Goal: Information Seeking & Learning: Compare options

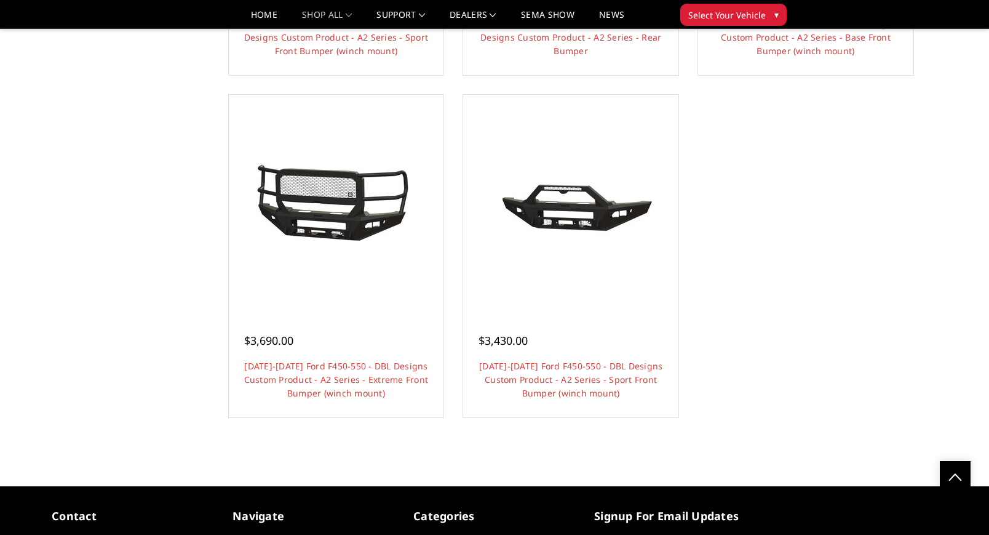
scroll to position [1212, 0]
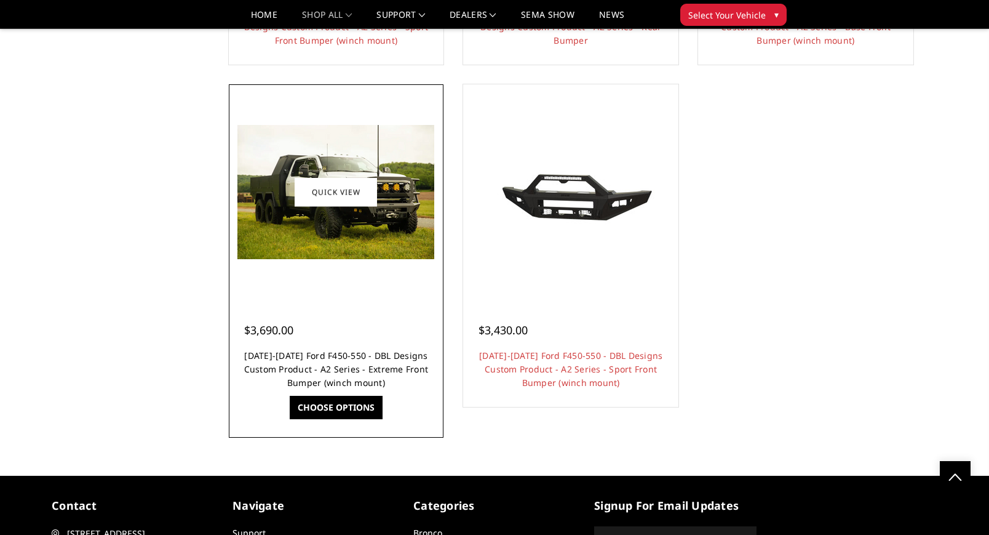
click at [356, 351] on link "2023-2025 Ford F450-550 - DBL Designs Custom Product - A2 Series - Extreme Fron…" at bounding box center [336, 368] width 185 height 39
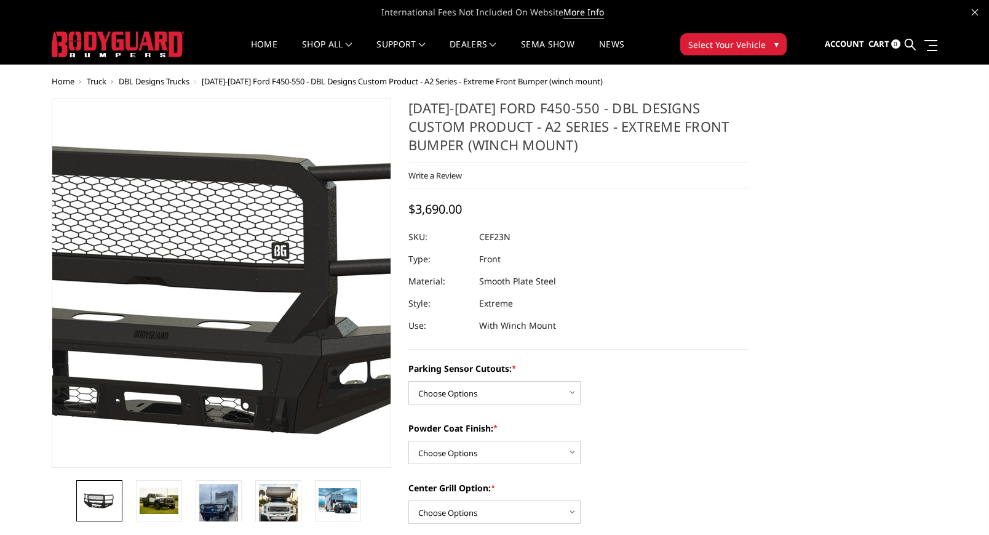
click at [221, 282] on img at bounding box center [222, 283] width 787 height 361
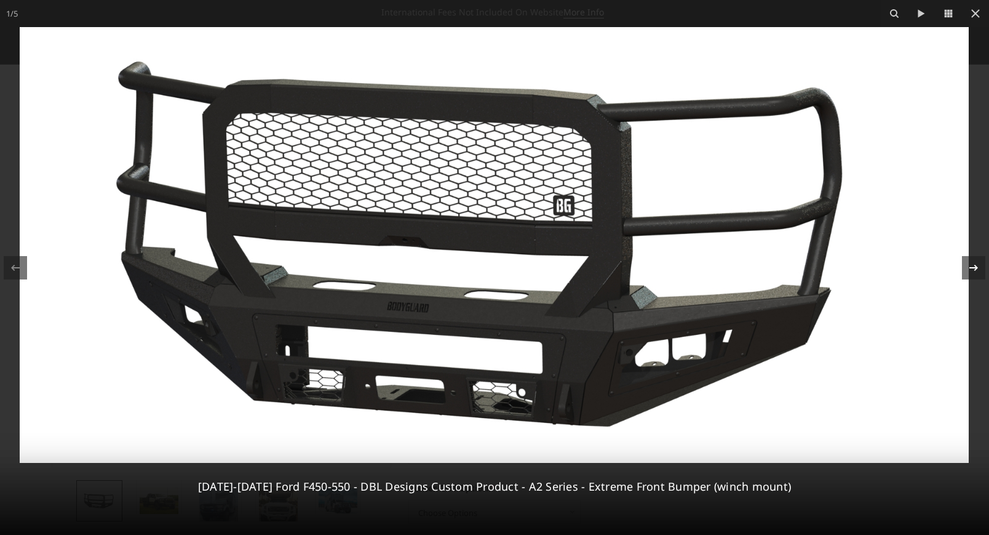
click at [972, 266] on icon at bounding box center [973, 267] width 15 height 15
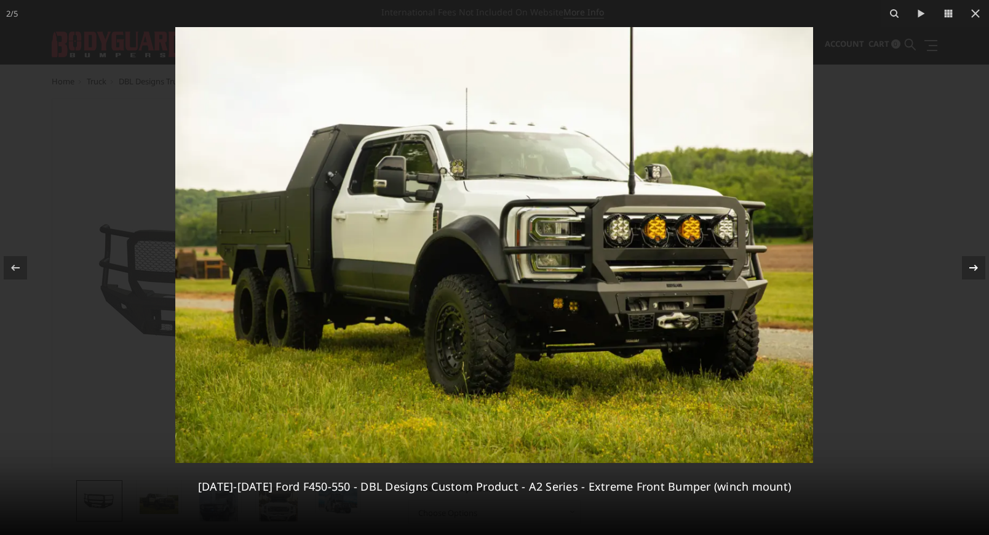
click at [973, 266] on icon at bounding box center [973, 267] width 15 height 15
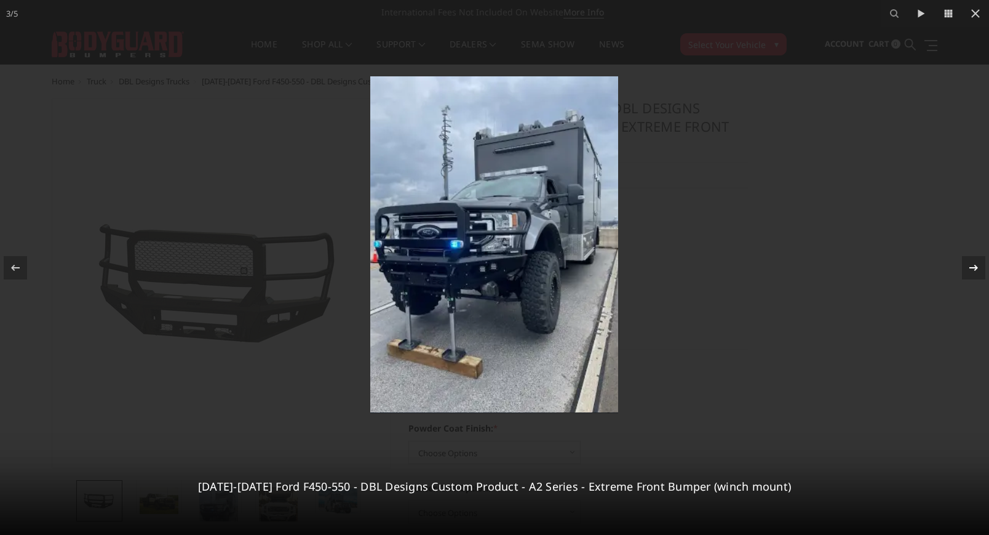
click at [973, 266] on icon at bounding box center [973, 267] width 15 height 15
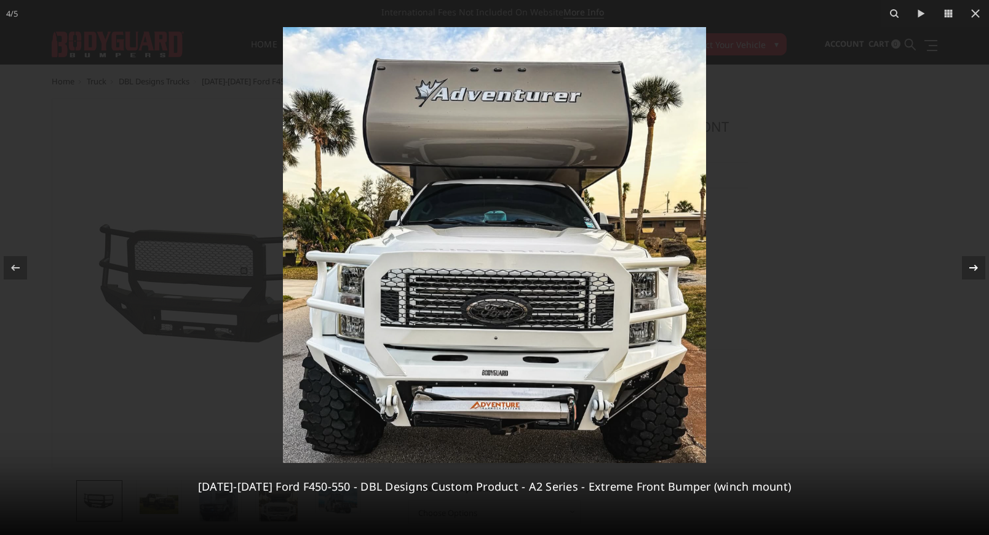
click at [973, 266] on icon at bounding box center [973, 267] width 15 height 15
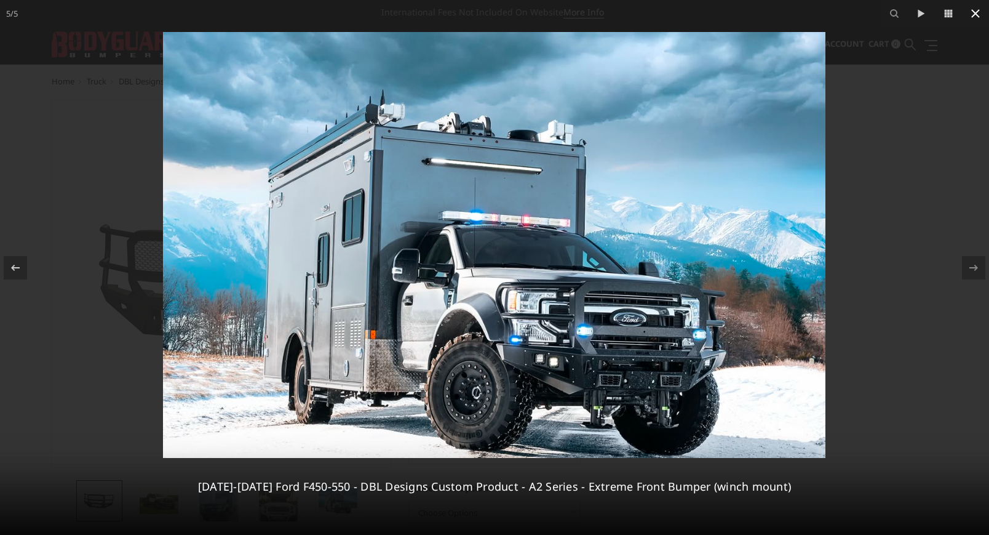
click at [976, 14] on icon at bounding box center [975, 13] width 9 height 9
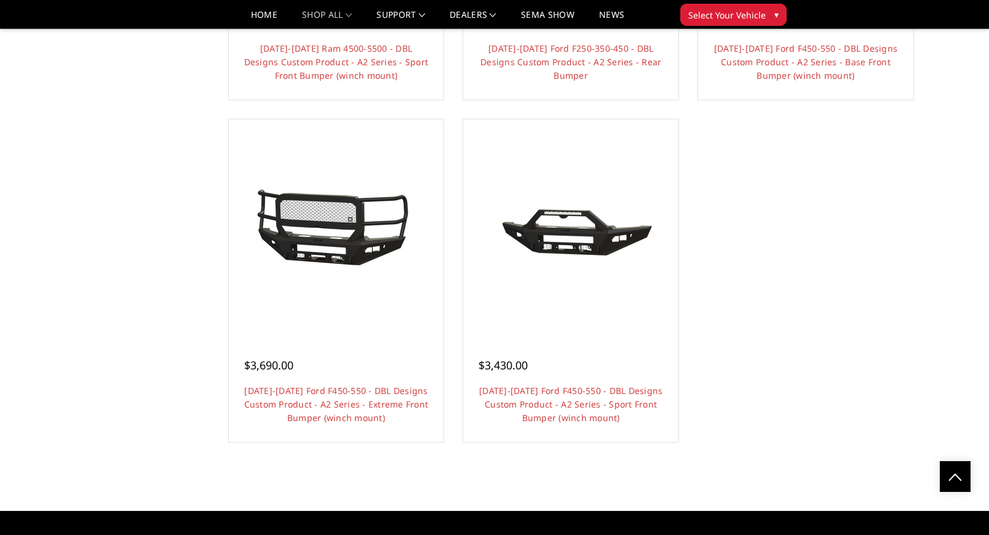
scroll to position [1179, 0]
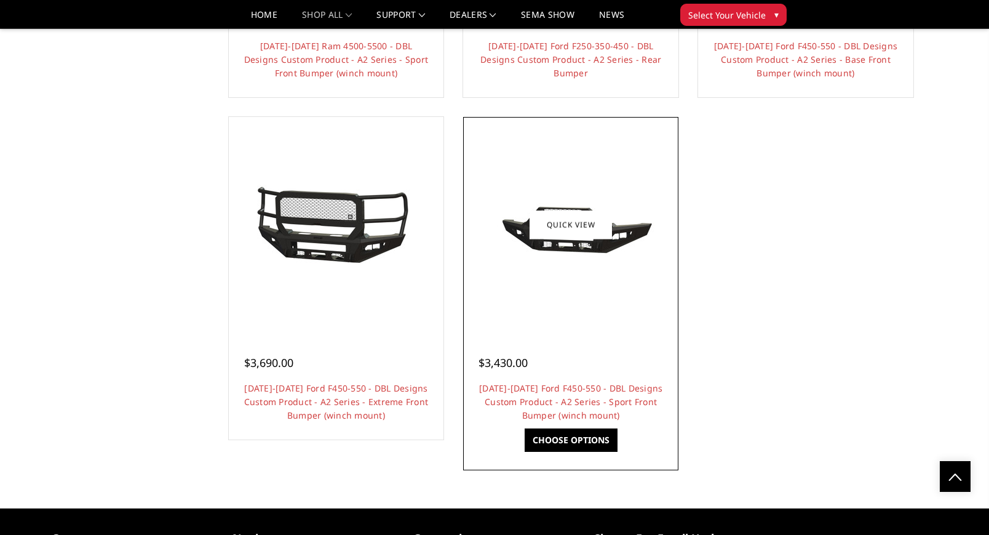
click at [610, 277] on div at bounding box center [570, 224] width 209 height 209
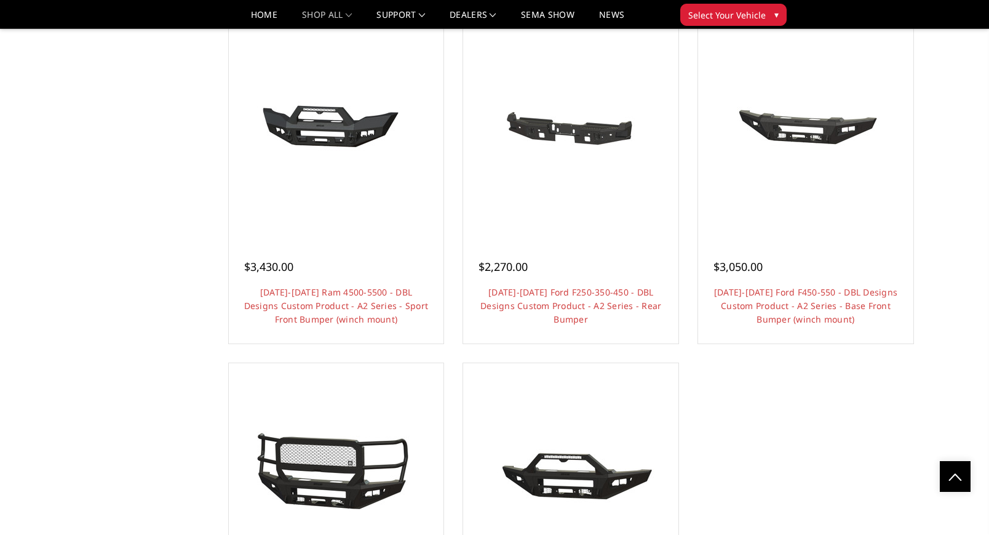
scroll to position [899, 0]
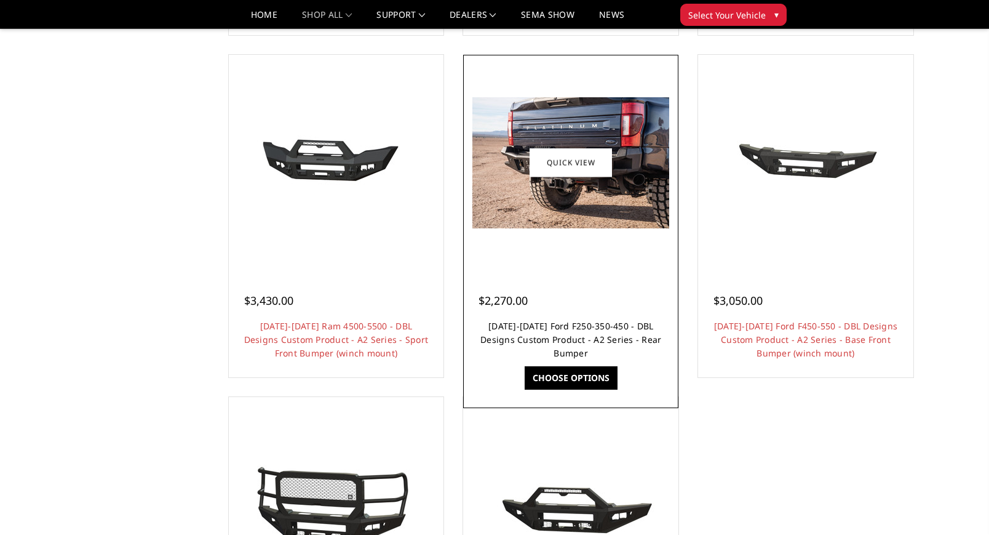
click at [620, 335] on link "2023-2025 Ford F250-350-450 - DBL Designs Custom Product - A2 Series - Rear Bum…" at bounding box center [570, 339] width 181 height 39
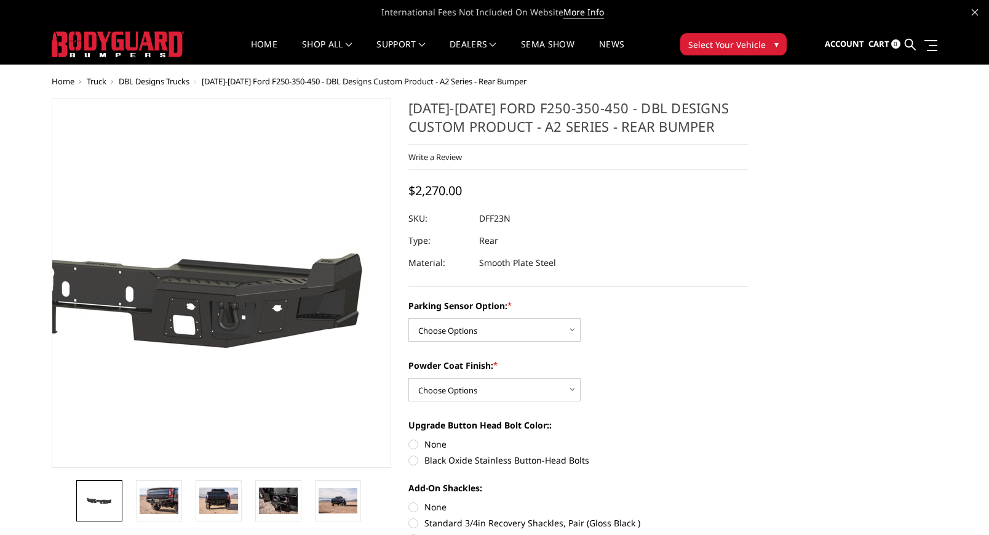
click at [300, 284] on img at bounding box center [117, 284] width 787 height 375
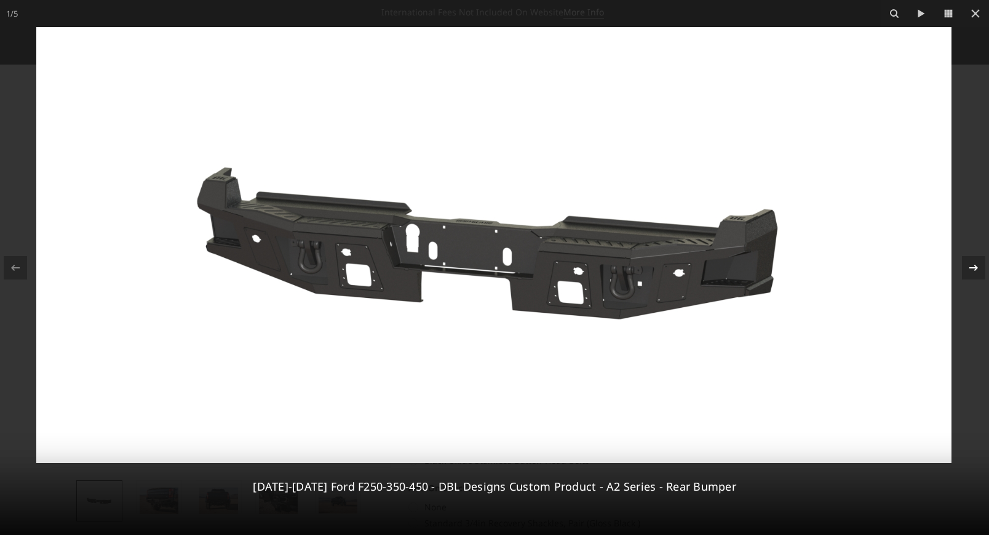
click at [977, 264] on icon at bounding box center [973, 267] width 15 height 15
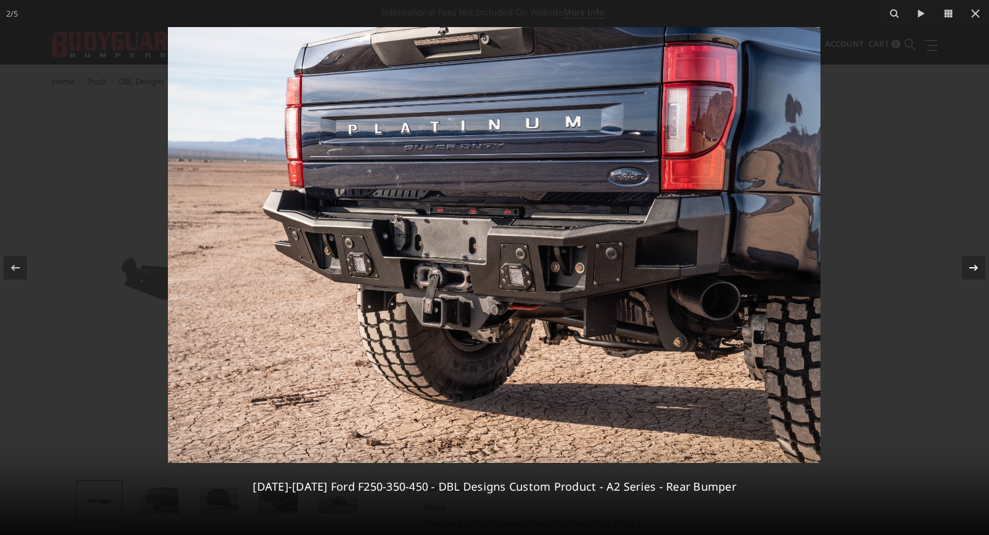
click at [977, 264] on div "2 / 5 2023-2025 Ford F250-350-450 - DBL Designs Custom Product - A2 Series - Re…" at bounding box center [494, 267] width 989 height 535
click at [977, 264] on icon at bounding box center [973, 267] width 15 height 15
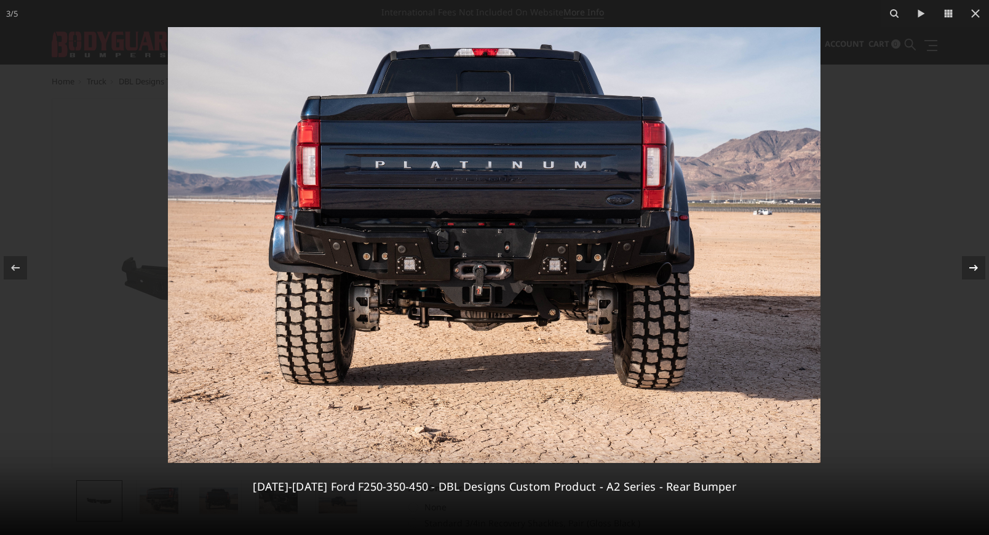
click at [973, 264] on icon at bounding box center [973, 267] width 15 height 15
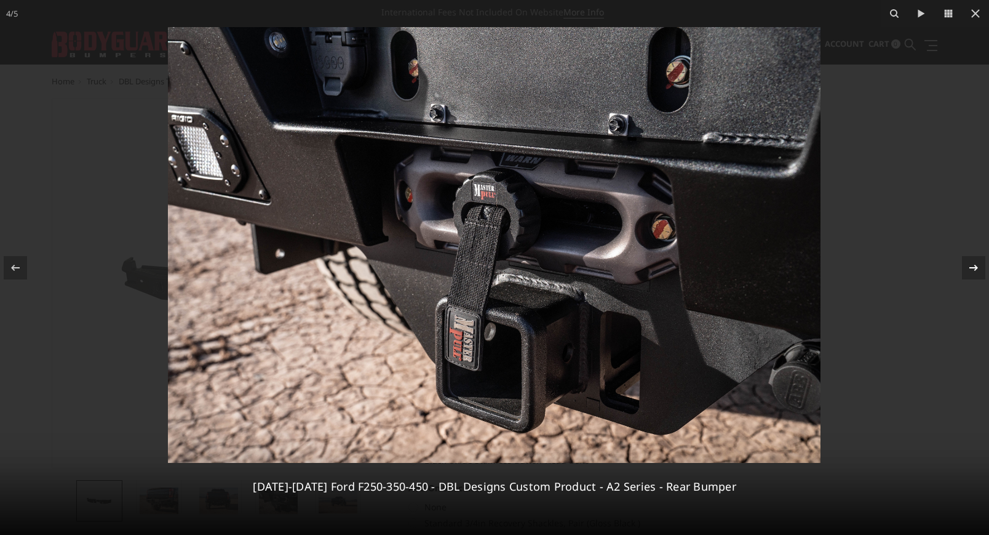
click at [974, 264] on icon at bounding box center [973, 267] width 15 height 15
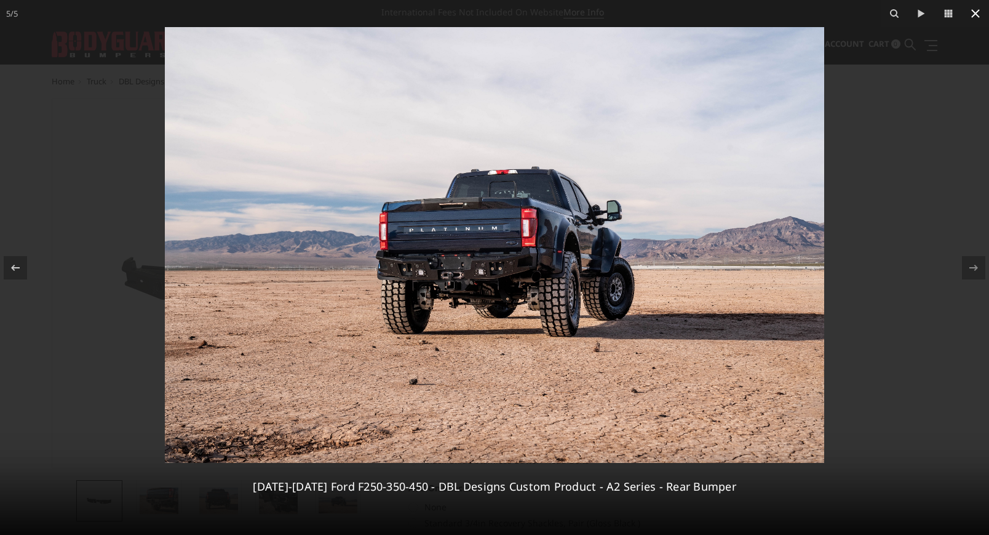
click at [980, 16] on icon at bounding box center [975, 13] width 15 height 15
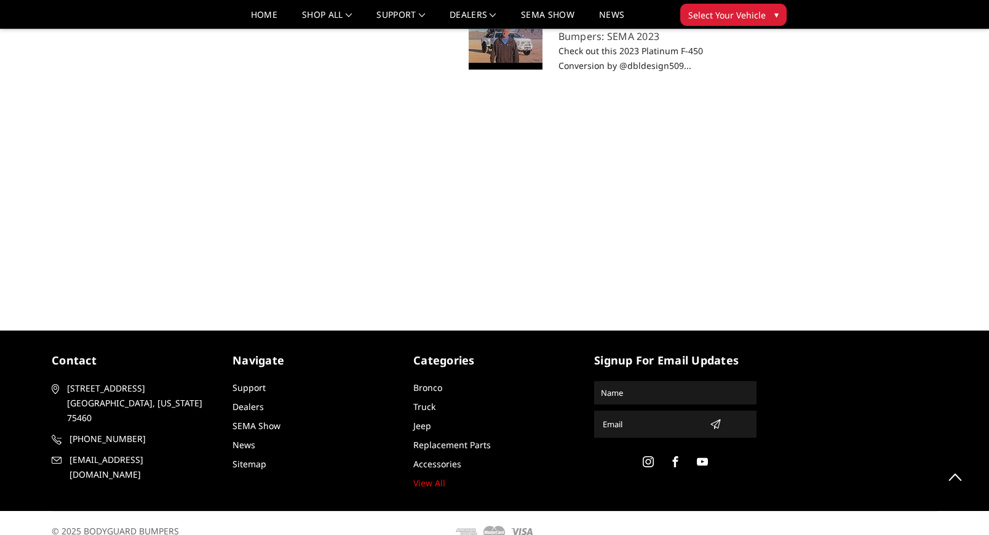
scroll to position [1265, 0]
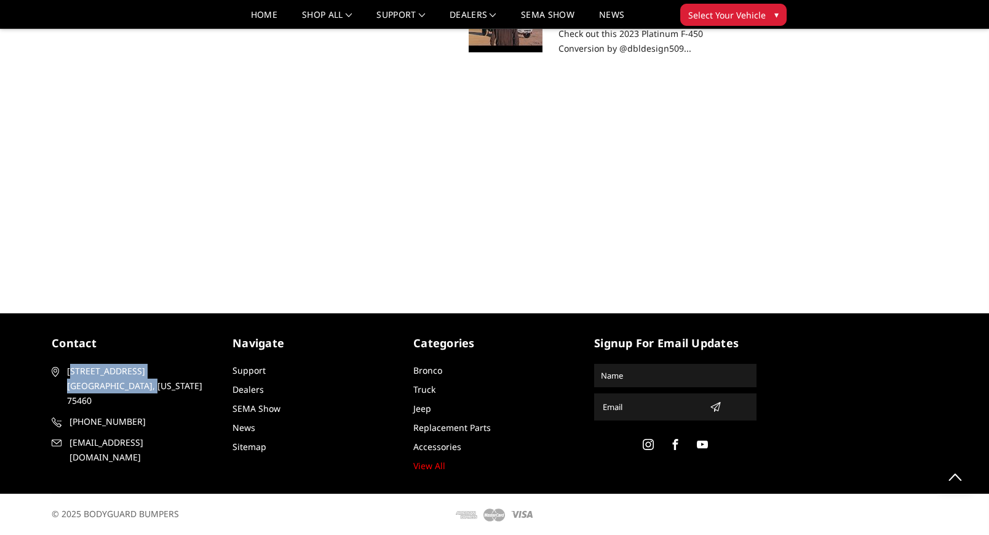
drag, startPoint x: 70, startPoint y: 370, endPoint x: 145, endPoint y: 381, distance: 76.5
click at [145, 381] on span "2675 Farm Road 79 Paris, Texas 75460" at bounding box center [138, 386] width 143 height 44
click at [109, 369] on span "2675 Farm Road 79 Paris, Texas 75460" at bounding box center [138, 386] width 143 height 44
drag, startPoint x: 68, startPoint y: 370, endPoint x: 146, endPoint y: 384, distance: 79.4
click at [146, 384] on span "2675 Farm Road 79 Paris, Texas 75460" at bounding box center [138, 386] width 143 height 44
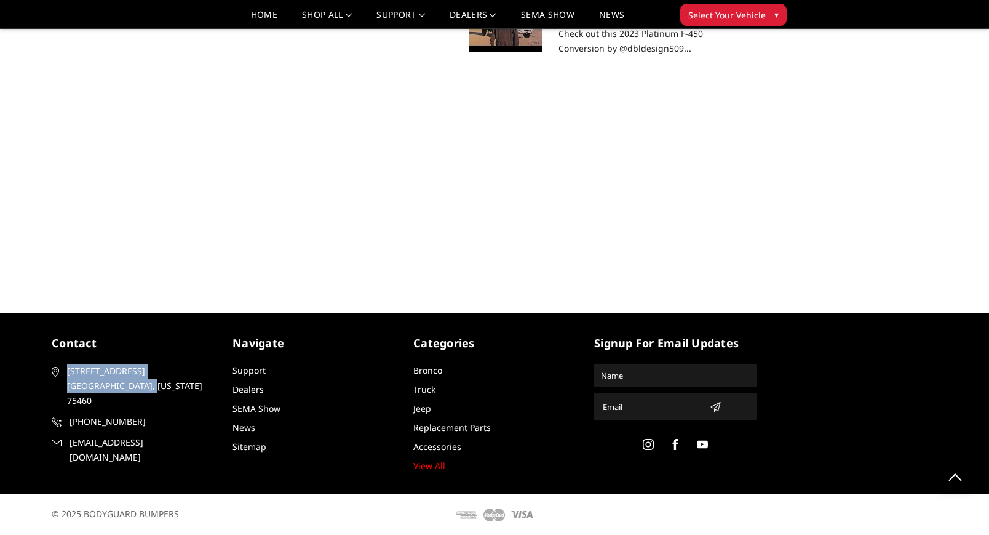
copy span "2675 Farm Road 79 Paris, Texas 75460"
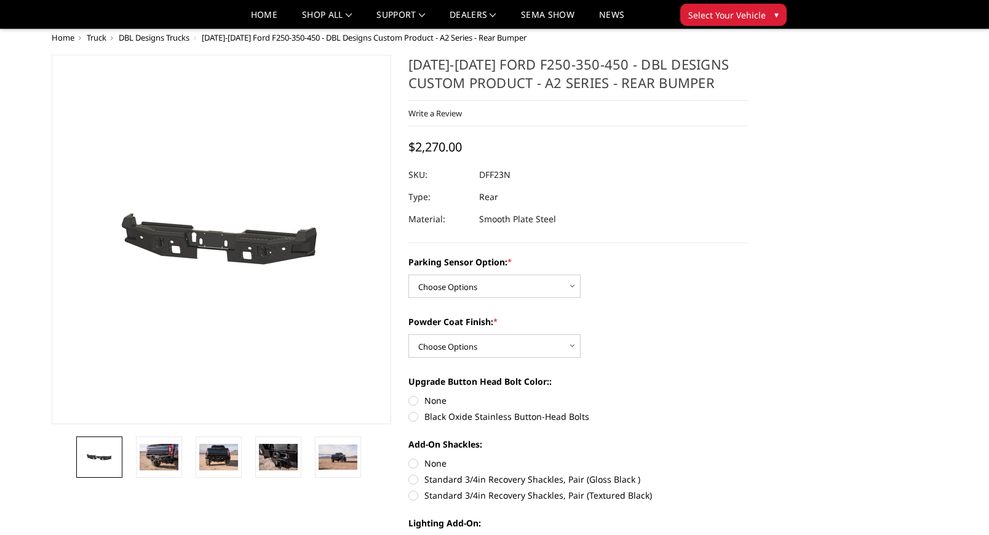
scroll to position [0, 0]
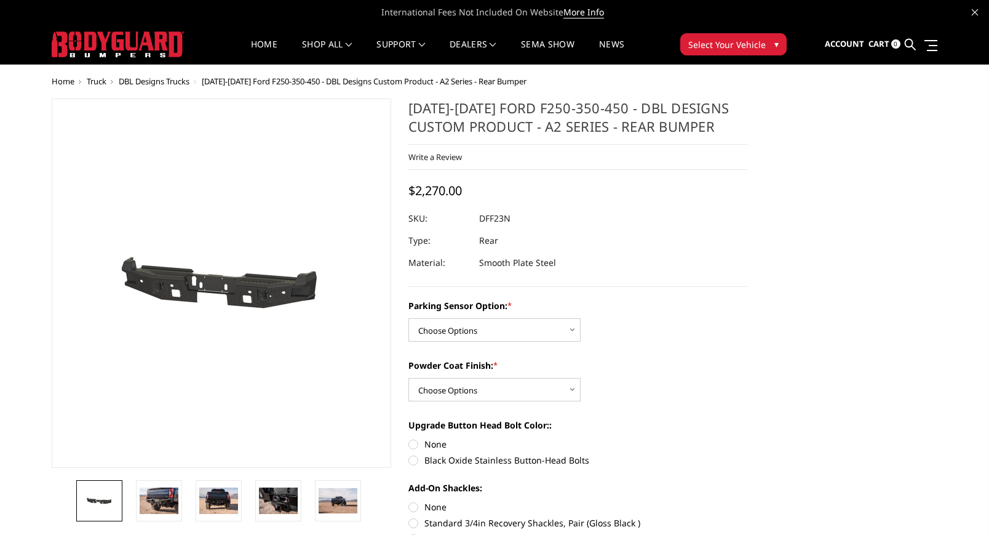
click at [733, 47] on span "Select Your Vehicle" at bounding box center [727, 44] width 78 height 13
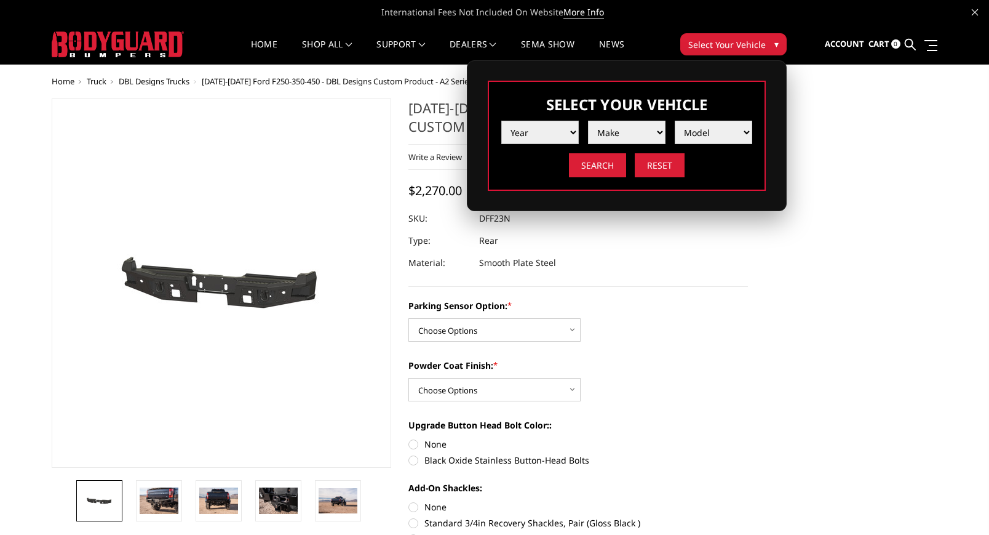
click at [538, 132] on select "Year 2025 2024 2023 2022 2021 2020 2019 2018 2017 2016 2015 2014 2013 2012 2011…" at bounding box center [540, 132] width 78 height 23
select select "yr_2001"
click at [501, 121] on select "Year 2025 2024 2023 2022 2021 2020 2019 2018 2017 2016 2015 2014 2013 2012 2011…" at bounding box center [540, 132] width 78 height 23
click at [629, 133] on select "Make Chevrolet Ford Ram" at bounding box center [627, 132] width 78 height 23
select select "mk_ford"
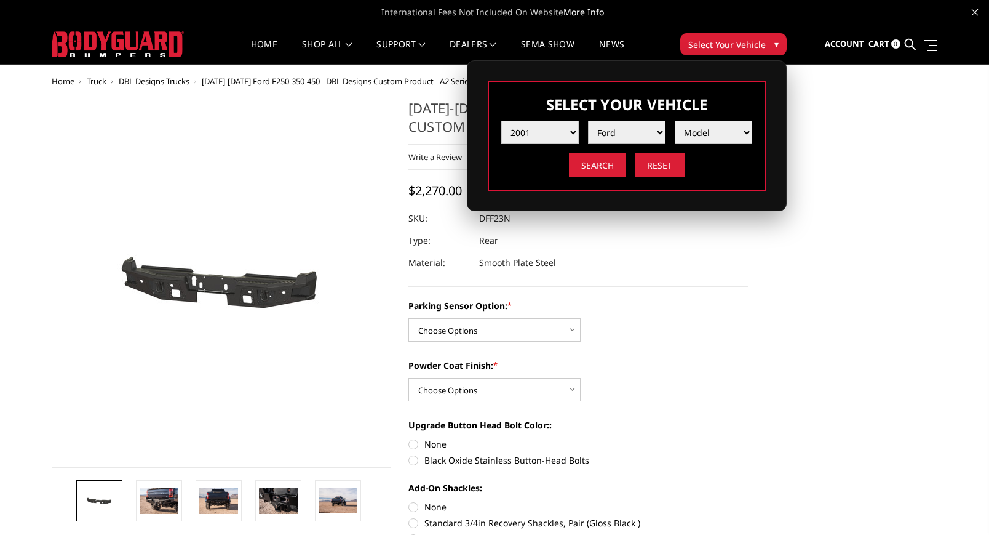
click at [588, 121] on select "Make Chevrolet Ford Ram" at bounding box center [627, 132] width 78 height 23
click at [702, 130] on select "Model Excursion F250 / F350 F250 / F350" at bounding box center [714, 132] width 78 height 23
select select "md_f250-f350"
click at [675, 121] on select "Model Excursion F250 / F350 F250 / F350" at bounding box center [714, 132] width 78 height 23
click at [601, 164] on input "Search" at bounding box center [597, 165] width 57 height 24
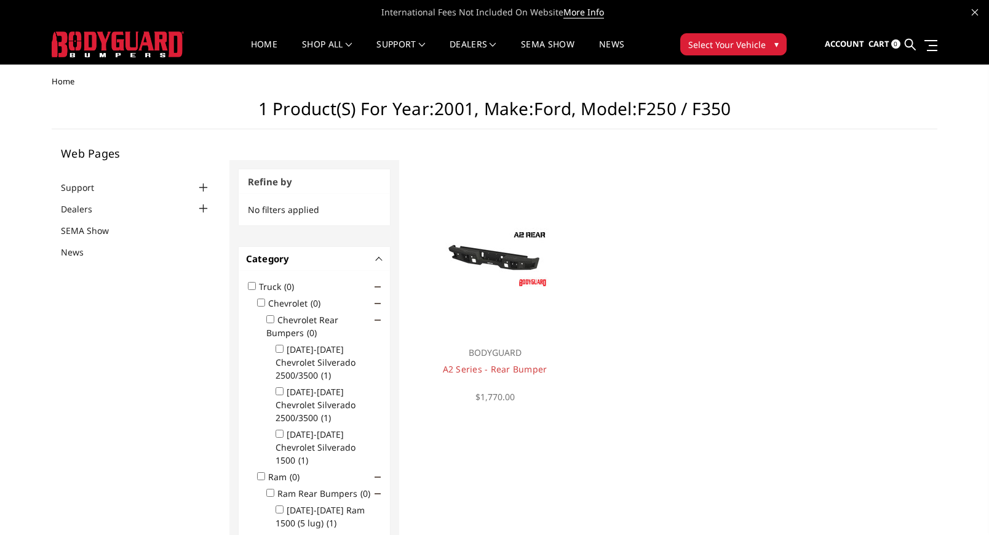
click at [125, 46] on img at bounding box center [118, 44] width 132 height 26
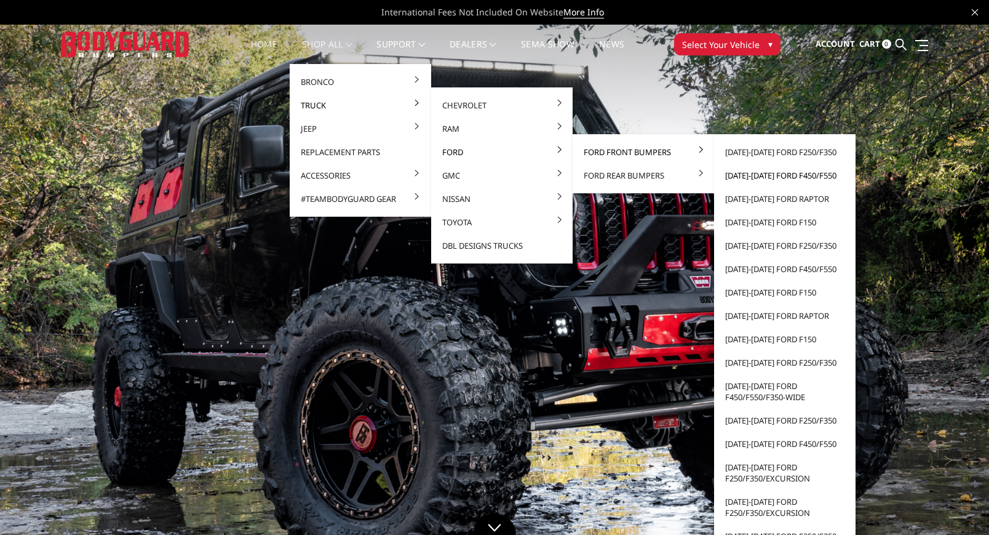
click at [736, 171] on link "[DATE]-[DATE] Ford F450/F550" at bounding box center [785, 175] width 132 height 23
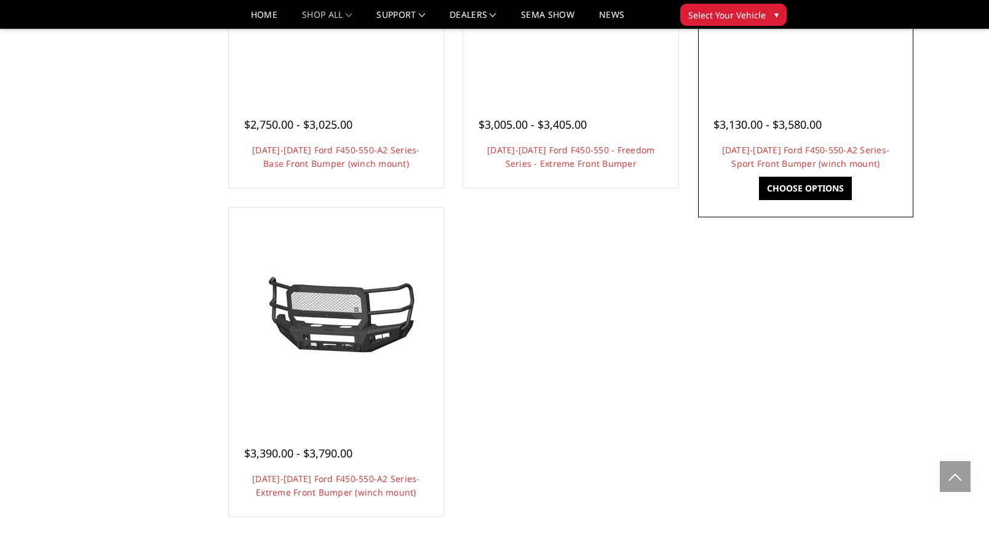
scroll to position [1011, 0]
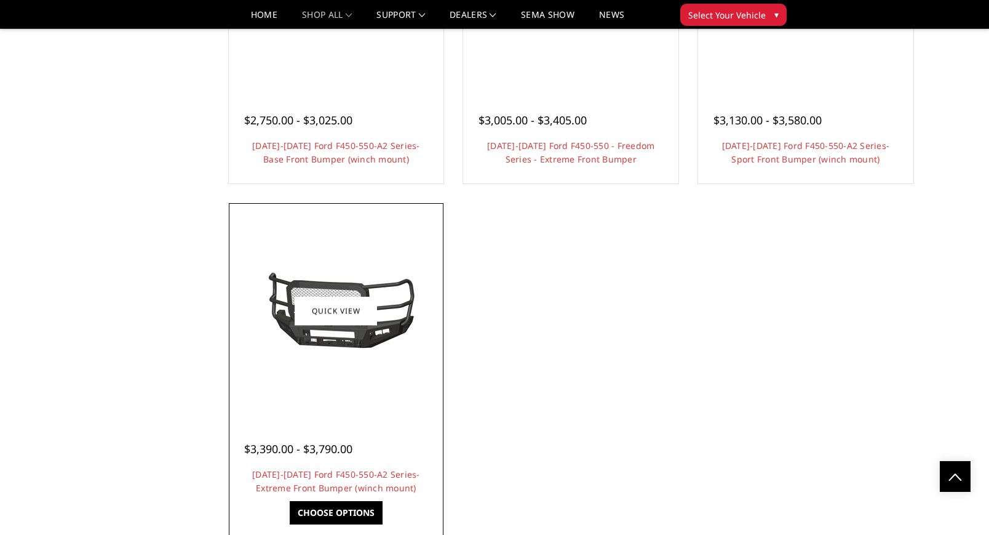
click at [298, 446] on span "$3,390.00 - $3,790.00" at bounding box center [298, 448] width 108 height 15
click at [346, 353] on img at bounding box center [335, 310] width 197 height 92
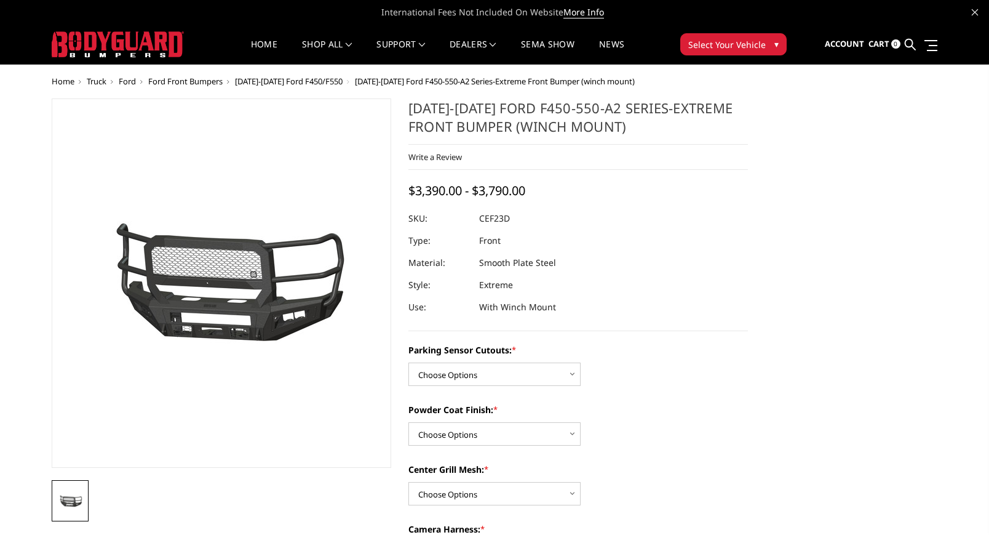
click at [340, 519] on ul at bounding box center [222, 500] width 346 height 41
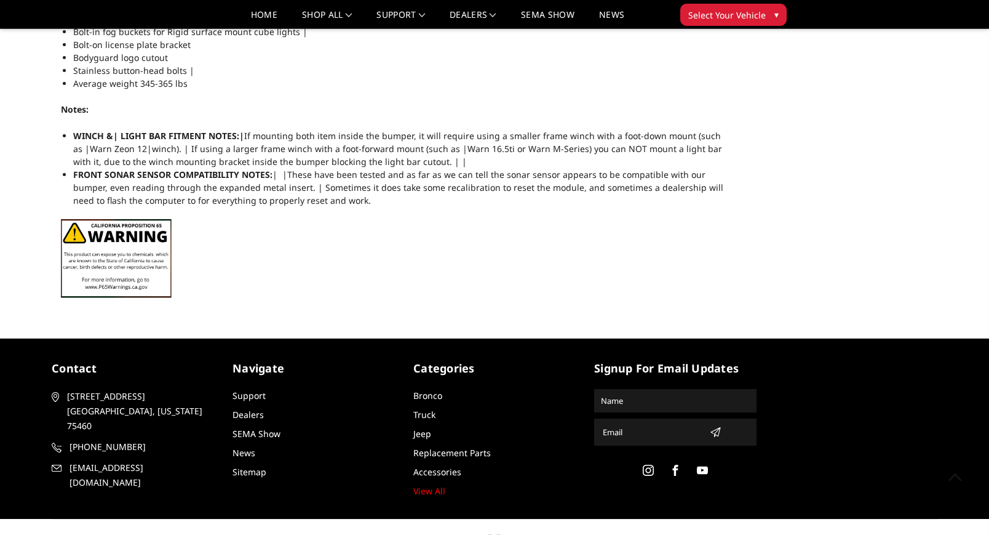
scroll to position [1300, 0]
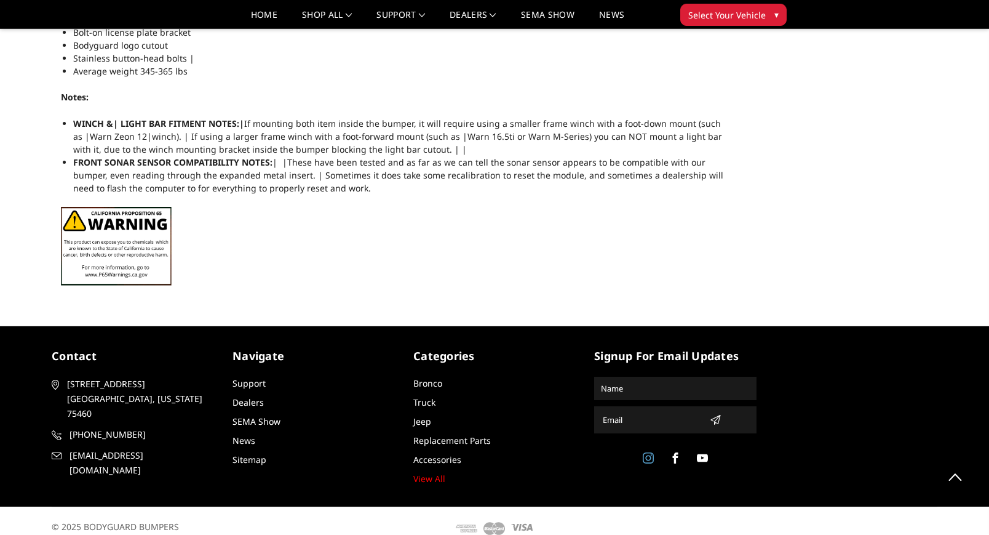
click at [650, 452] on icon at bounding box center [648, 457] width 11 height 11
